Goal: Entertainment & Leisure: Consume media (video, audio)

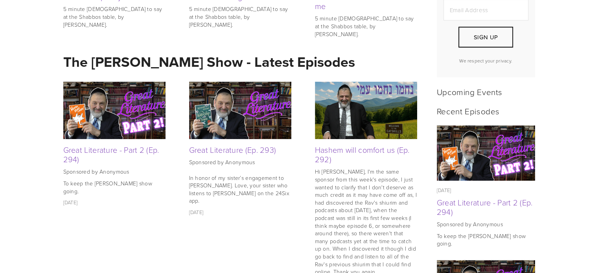
scroll to position [275, 0]
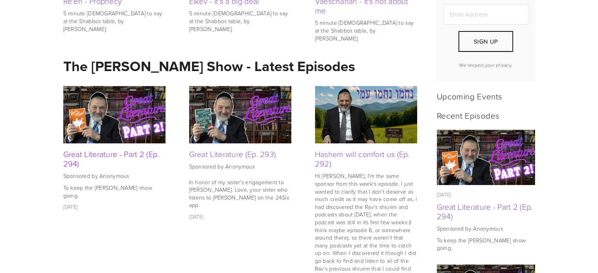
click at [133, 154] on link "Great Literature - Part 2 (Ep. 294)" at bounding box center [111, 159] width 96 height 20
click at [114, 127] on img at bounding box center [114, 114] width 102 height 57
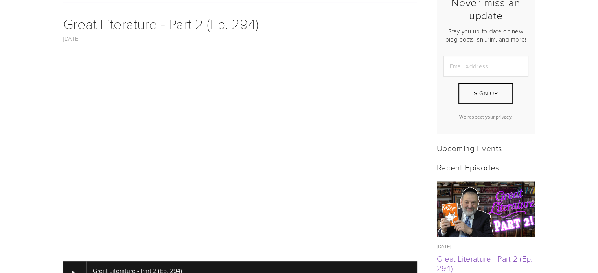
scroll to position [275, 0]
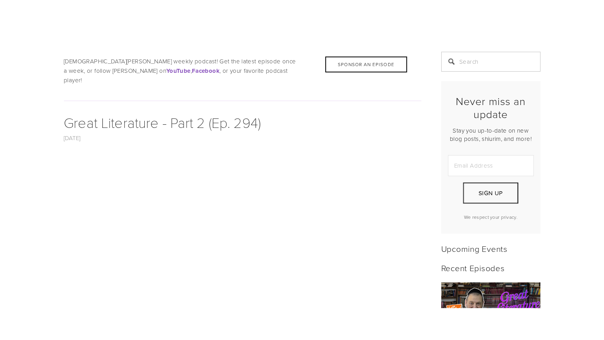
scroll to position [322, 0]
